Goal: Task Accomplishment & Management: Use online tool/utility

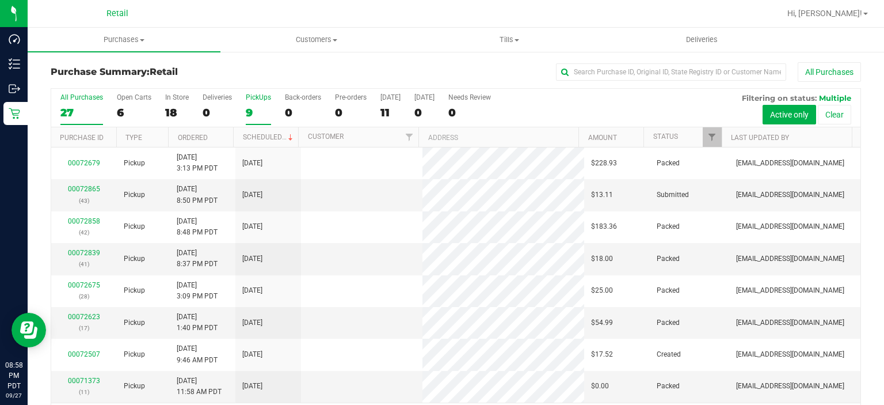
click at [251, 107] on div "9" at bounding box center [258, 112] width 25 height 13
click at [0, 0] on input "PickUps 9" at bounding box center [0, 0] width 0 height 0
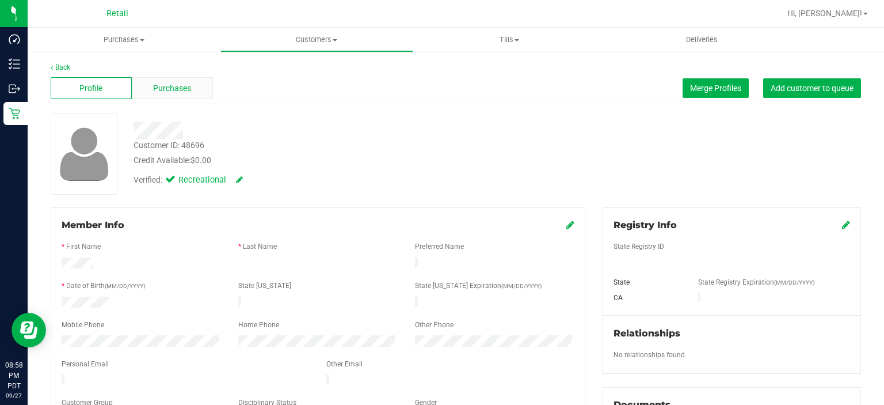
click at [158, 86] on span "Purchases" at bounding box center [172, 88] width 38 height 12
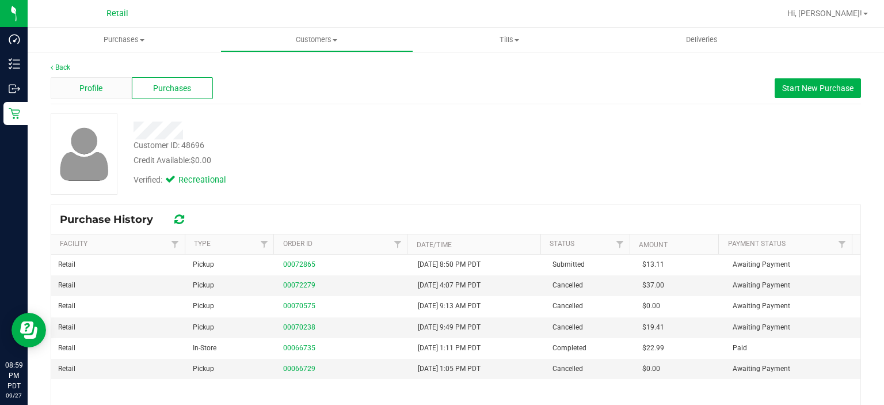
click at [94, 89] on span "Profile" at bounding box center [90, 88] width 23 height 12
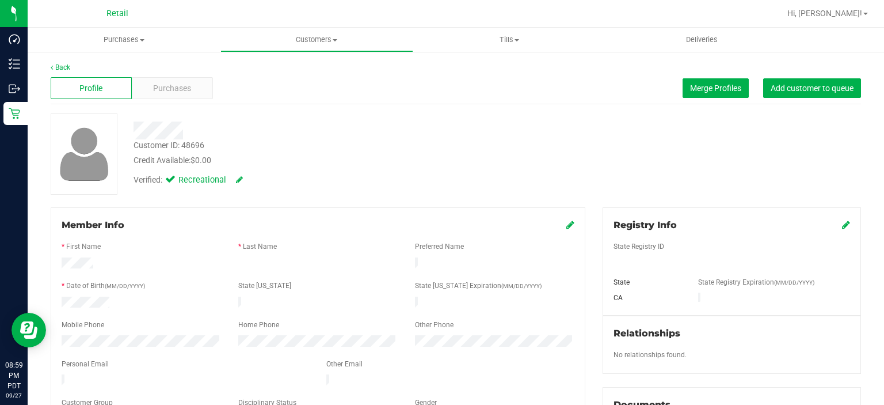
click at [566, 223] on icon at bounding box center [570, 224] width 8 height 9
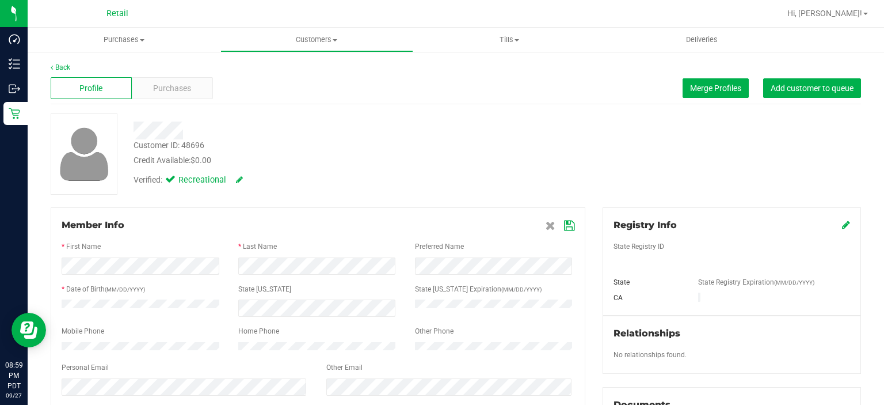
click at [582, 226] on div "Member Info * First Name * Last Name Preferred Name * Date of Birth (MM/DD/YYYY…" at bounding box center [318, 380] width 552 height 346
click at [565, 223] on icon at bounding box center [569, 225] width 10 height 9
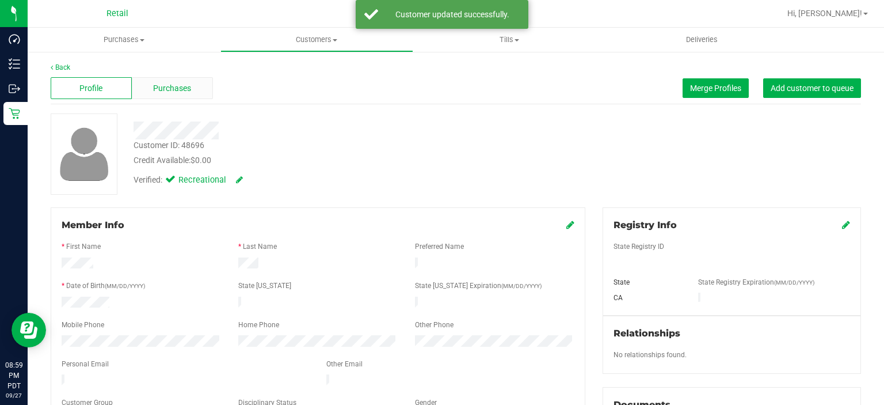
click at [172, 85] on span "Purchases" at bounding box center [172, 88] width 38 height 12
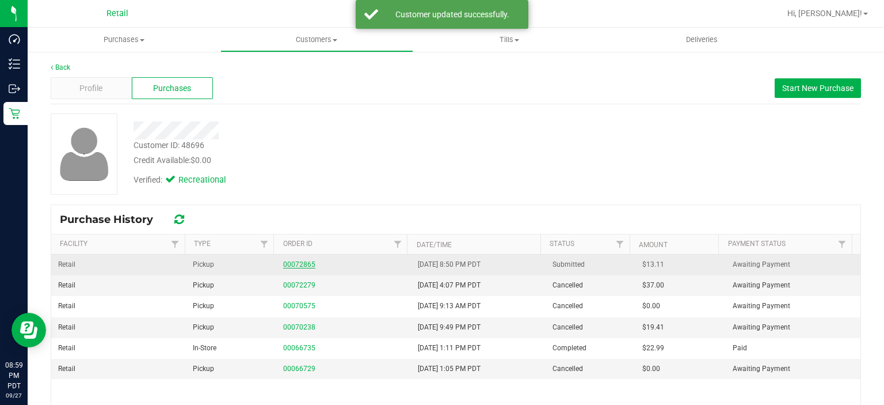
click at [291, 263] on link "00072865" at bounding box center [299, 264] width 32 height 8
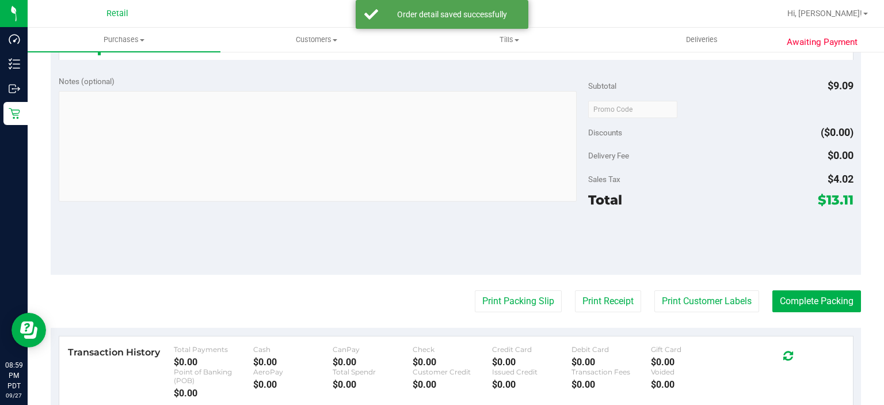
scroll to position [374, 0]
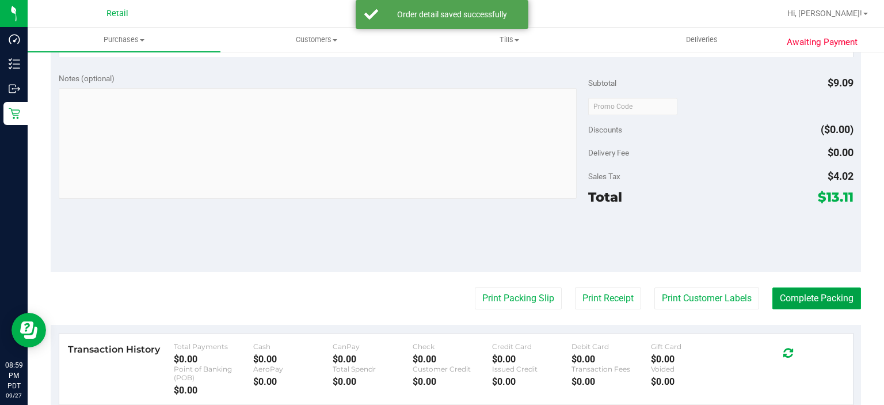
click at [813, 298] on button "Complete Packing" at bounding box center [816, 298] width 89 height 22
